Goal: Navigation & Orientation: Find specific page/section

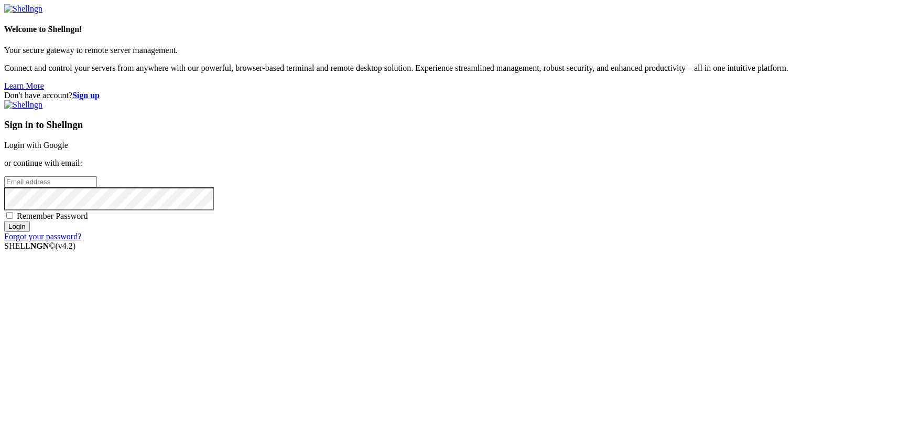
type input "kcs.fa"
click at [68, 149] on link "Login with Google" at bounding box center [36, 145] width 64 height 9
click at [68, 145] on link "Login with Google" at bounding box center [36, 145] width 64 height 9
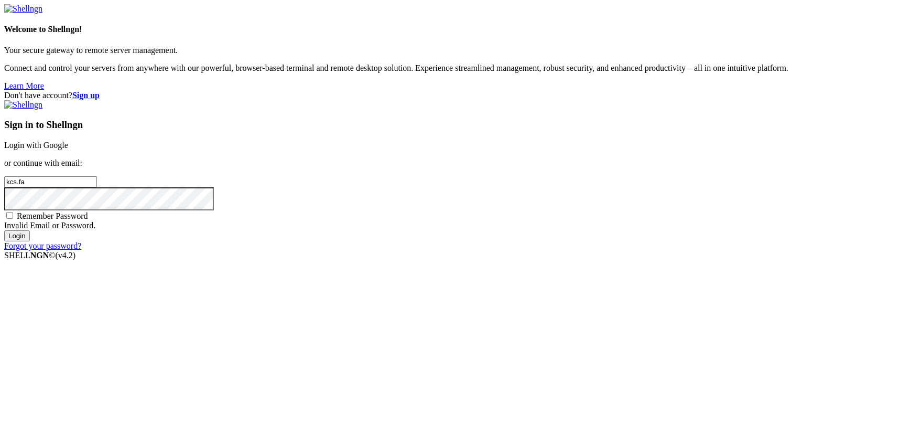
click at [68, 149] on link "Login with Google" at bounding box center [36, 145] width 64 height 9
type input "kcs.fa"
click at [68, 149] on link "Login with Google" at bounding box center [36, 145] width 64 height 9
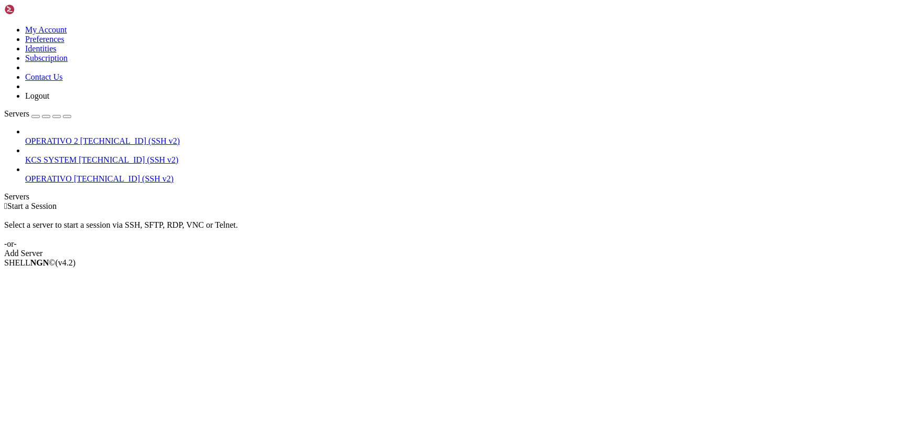
click at [63, 155] on link "KCS SYSTEM [TECHNICAL_ID] (SSH v2)" at bounding box center [460, 159] width 870 height 9
click at [73, 155] on span "KCS SYSTEM" at bounding box center [50, 159] width 51 height 9
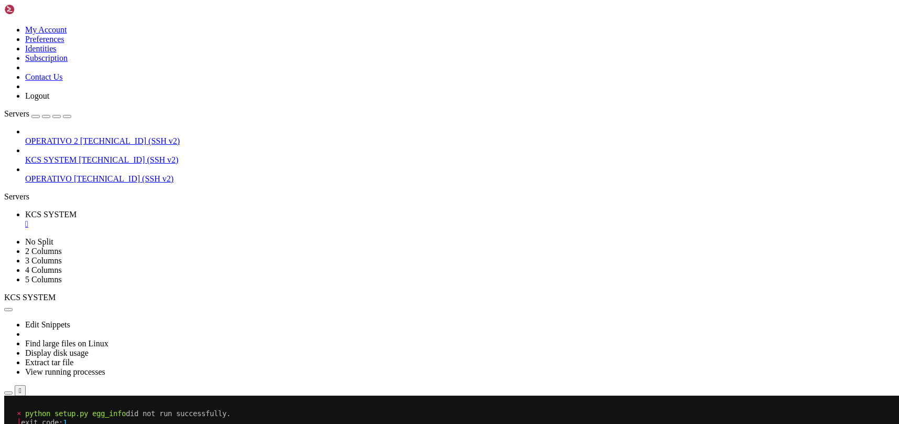
scroll to position [695, 0]
